Goal: Task Accomplishment & Management: Use online tool/utility

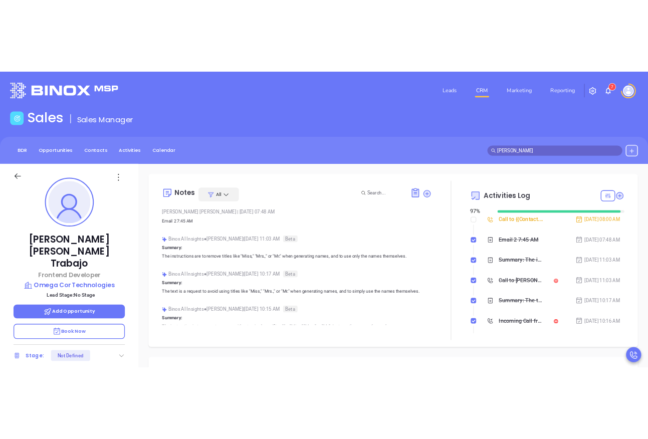
scroll to position [175, 0]
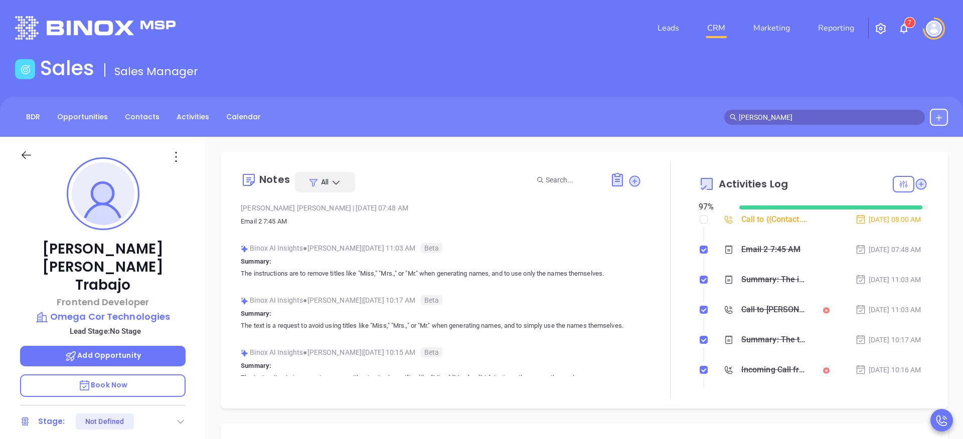
click at [882, 30] on img "button" at bounding box center [881, 29] width 12 height 12
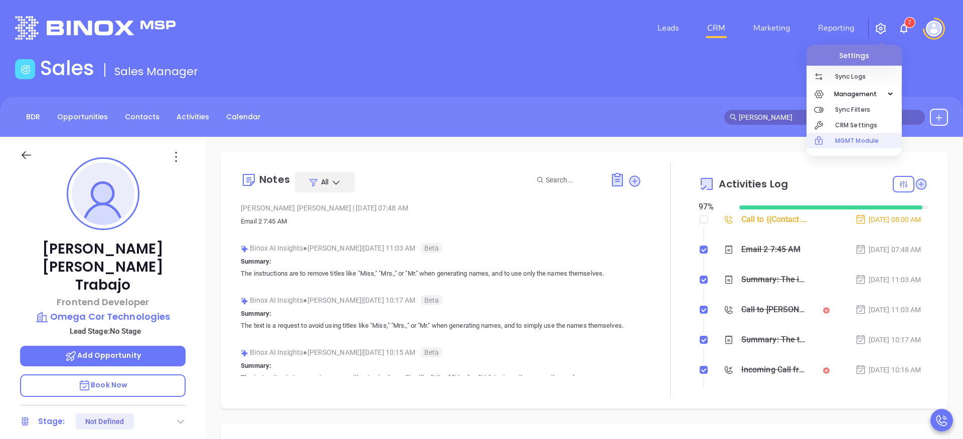
click at [860, 138] on p "MGMT Module" at bounding box center [868, 141] width 67 height 16
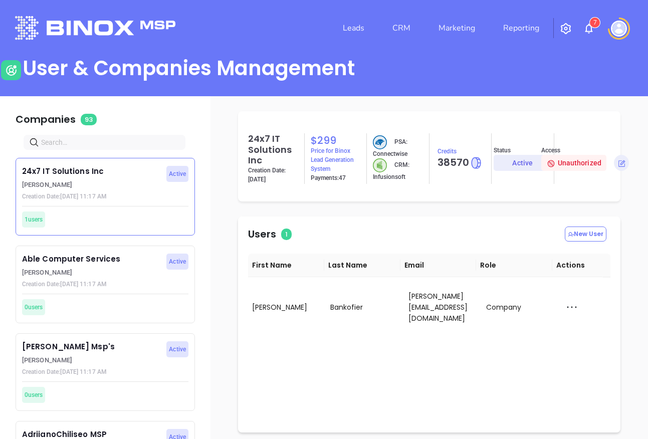
click at [110, 146] on input "text" at bounding box center [106, 142] width 131 height 11
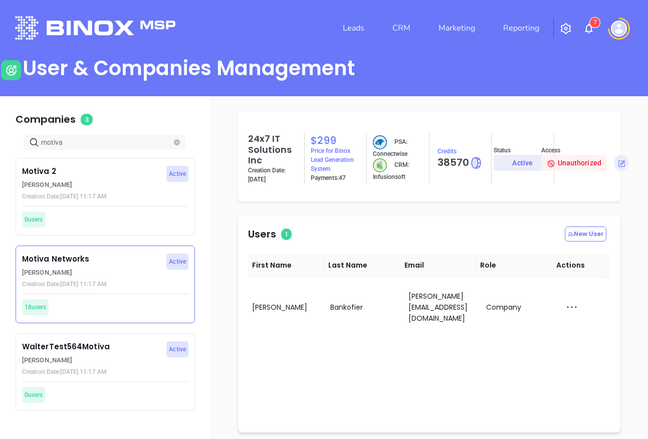
type input "motiva"
click at [111, 271] on p "[PERSON_NAME]" at bounding box center [91, 273] width 139 height 10
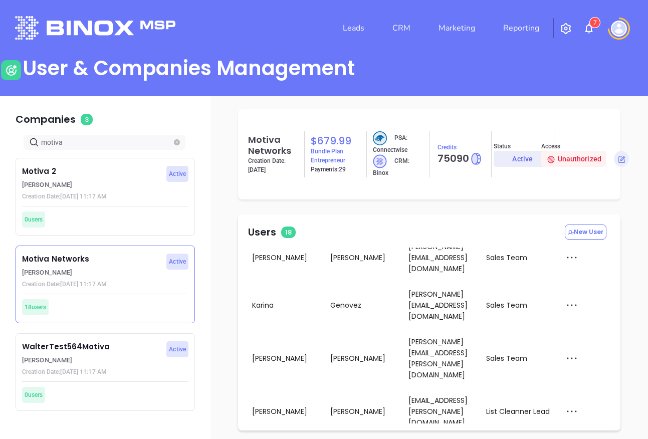
scroll to position [3, 0]
click at [587, 314] on div "Impersonate" at bounding box center [593, 315] width 67 height 11
click at [623, 28] on img at bounding box center [619, 29] width 16 height 16
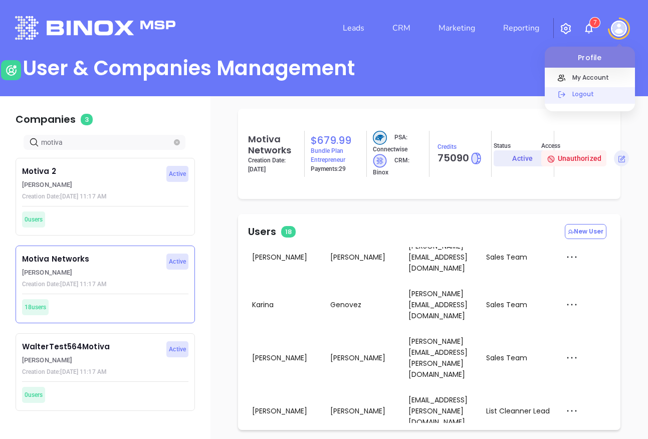
click at [588, 95] on p "Logout" at bounding box center [602, 94] width 68 height 11
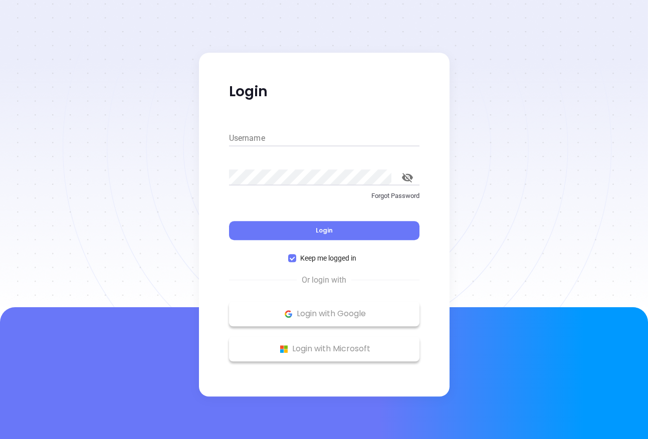
type input "[PERSON_NAME][EMAIL_ADDRESS][DOMAIN_NAME]"
